Goal: Task Accomplishment & Management: Use online tool/utility

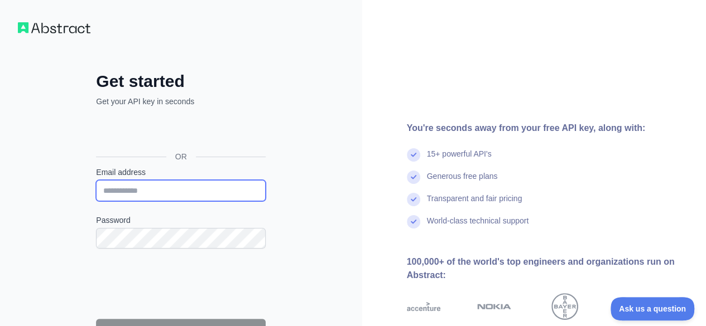
click at [176, 184] on input "Email address" at bounding box center [181, 190] width 170 height 21
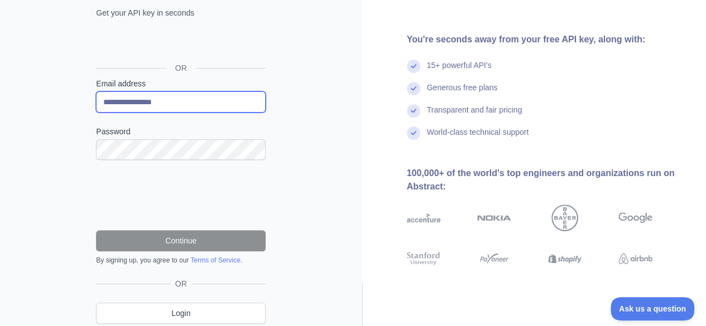
scroll to position [112, 0]
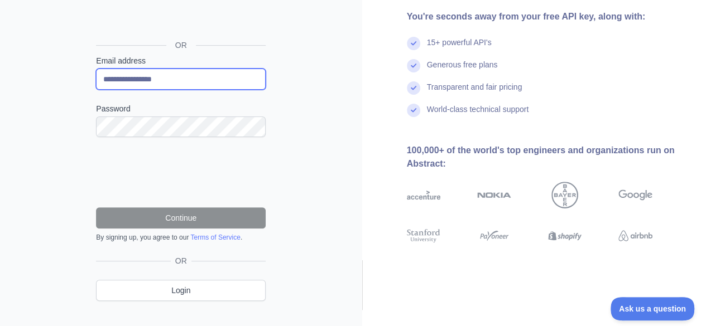
type input "**********"
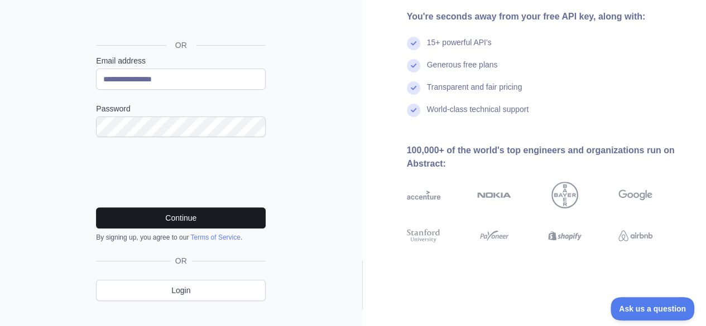
click at [193, 224] on button "Continue" at bounding box center [181, 218] width 170 height 21
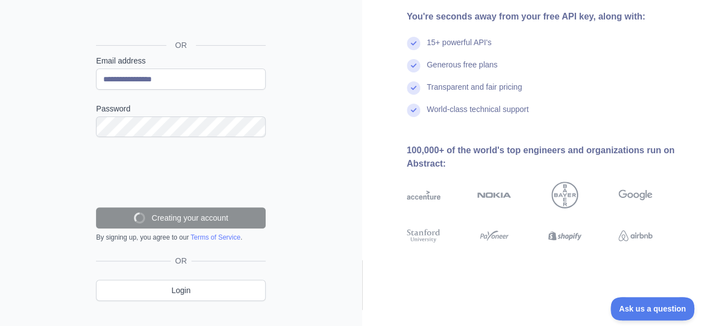
scroll to position [94, 0]
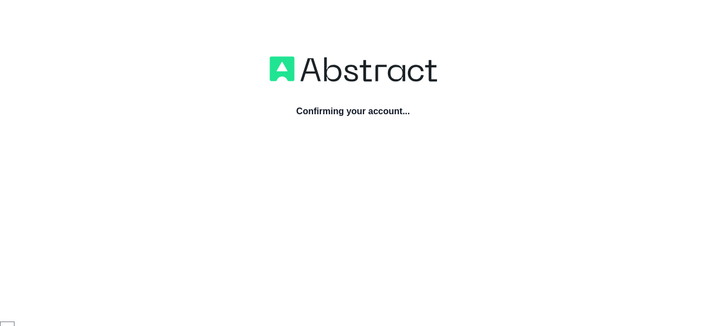
scroll to position [50, 0]
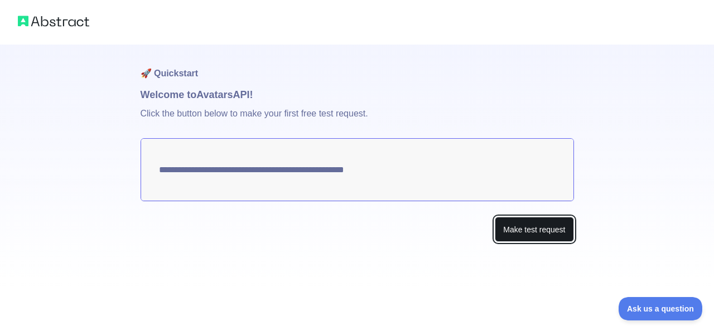
click at [540, 231] on button "Make test request" at bounding box center [534, 229] width 79 height 25
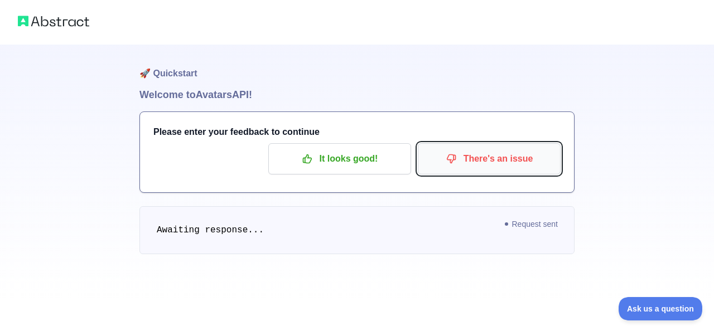
click at [495, 167] on p "There's an issue" at bounding box center [489, 158] width 126 height 19
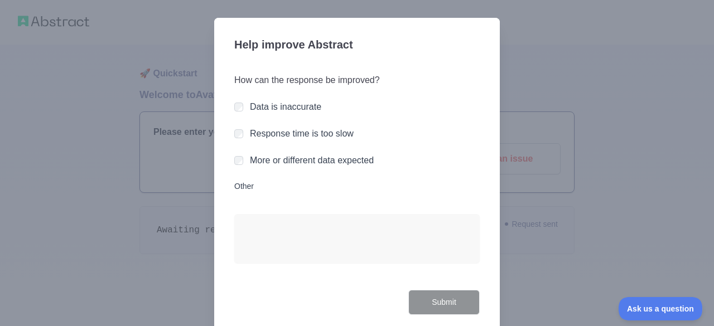
click at [302, 134] on label "Response time is too slow" at bounding box center [302, 133] width 104 height 9
click at [442, 300] on button "Submit" at bounding box center [443, 302] width 71 height 25
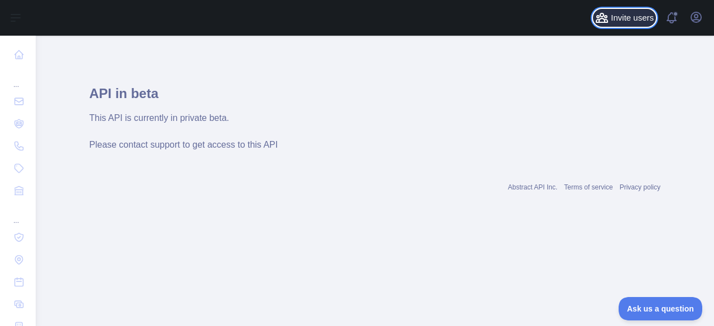
click at [647, 17] on span "Invite users" at bounding box center [632, 18] width 43 height 13
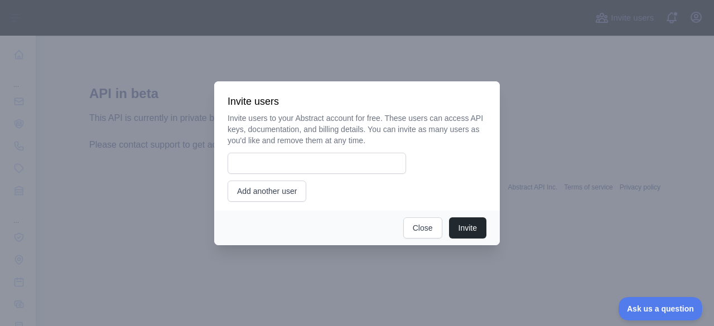
click at [680, 23] on div at bounding box center [357, 163] width 714 height 326
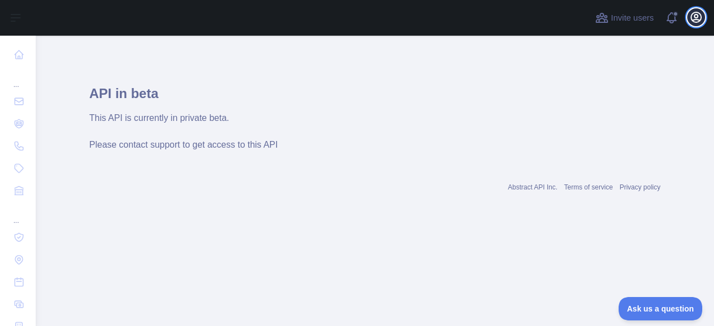
click at [698, 16] on icon "button" at bounding box center [695, 17] width 13 height 13
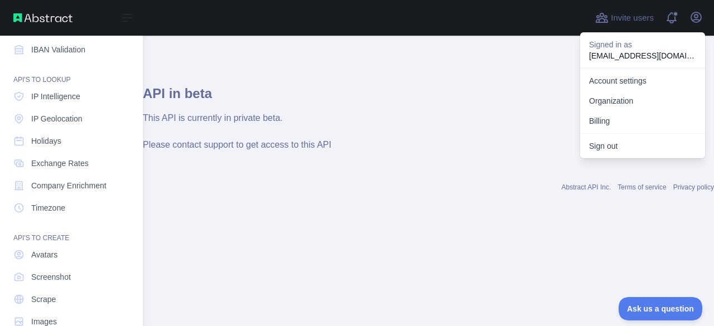
scroll to position [164, 0]
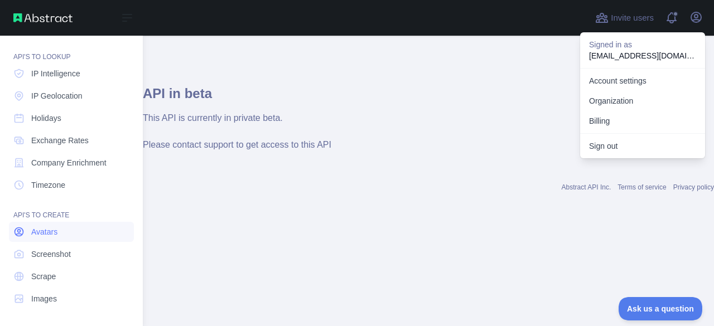
click at [36, 233] on span "Avatars" at bounding box center [44, 231] width 26 height 11
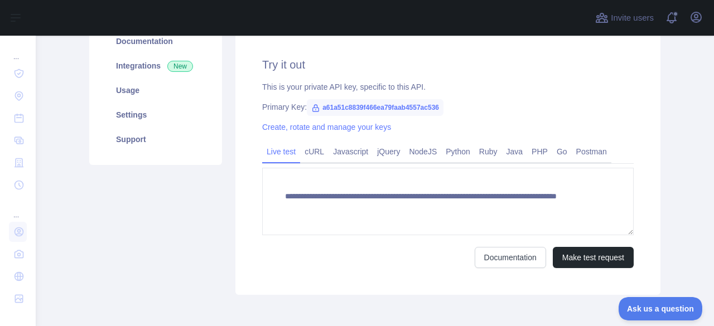
scroll to position [202, 0]
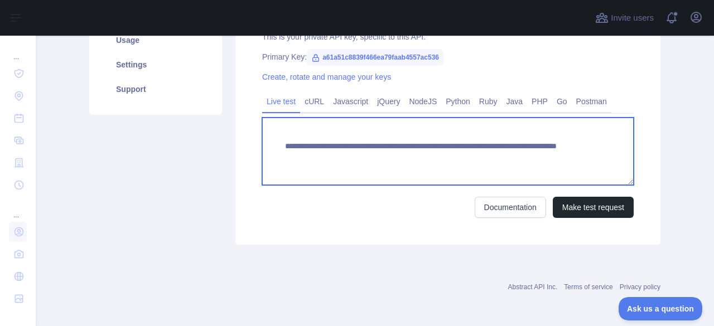
type textarea "***"
drag, startPoint x: 273, startPoint y: 147, endPoint x: 543, endPoint y: 160, distance: 269.7
click at [543, 160] on textarea "**********" at bounding box center [447, 151] width 371 height 67
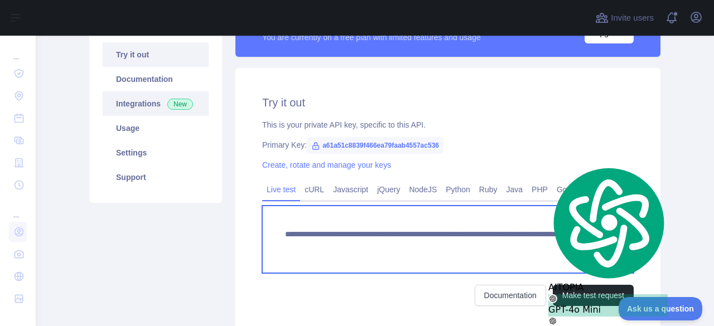
scroll to position [90, 0]
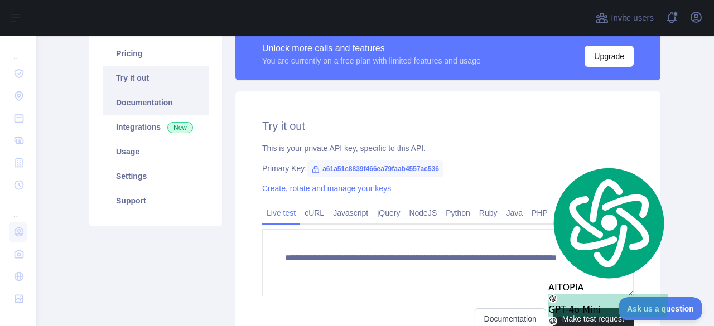
click at [139, 95] on link "Documentation" at bounding box center [156, 102] width 106 height 25
